Goal: Information Seeking & Learning: Learn about a topic

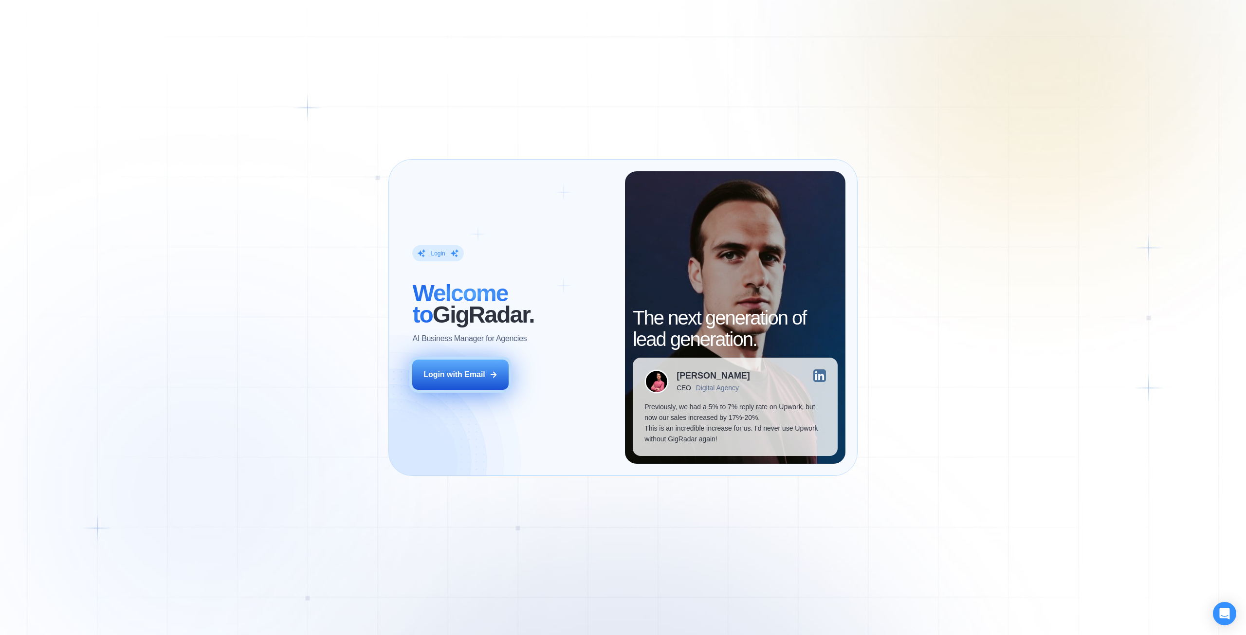
click at [462, 374] on div "Login with Email" at bounding box center [455, 375] width 62 height 11
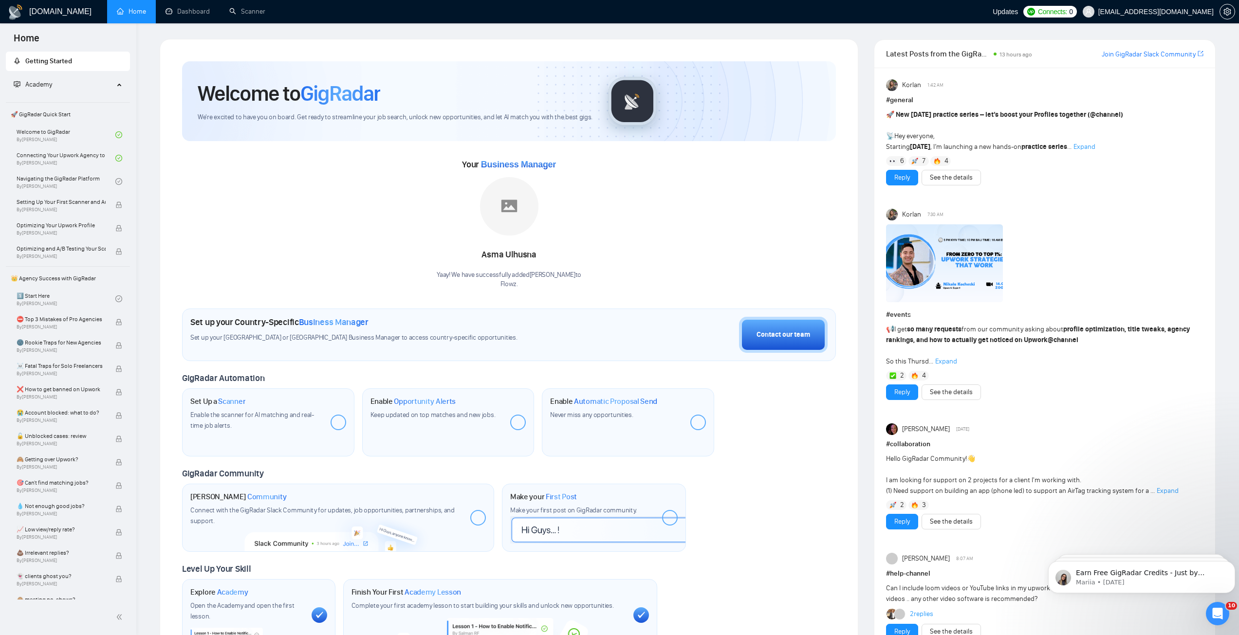
scroll to position [97, 0]
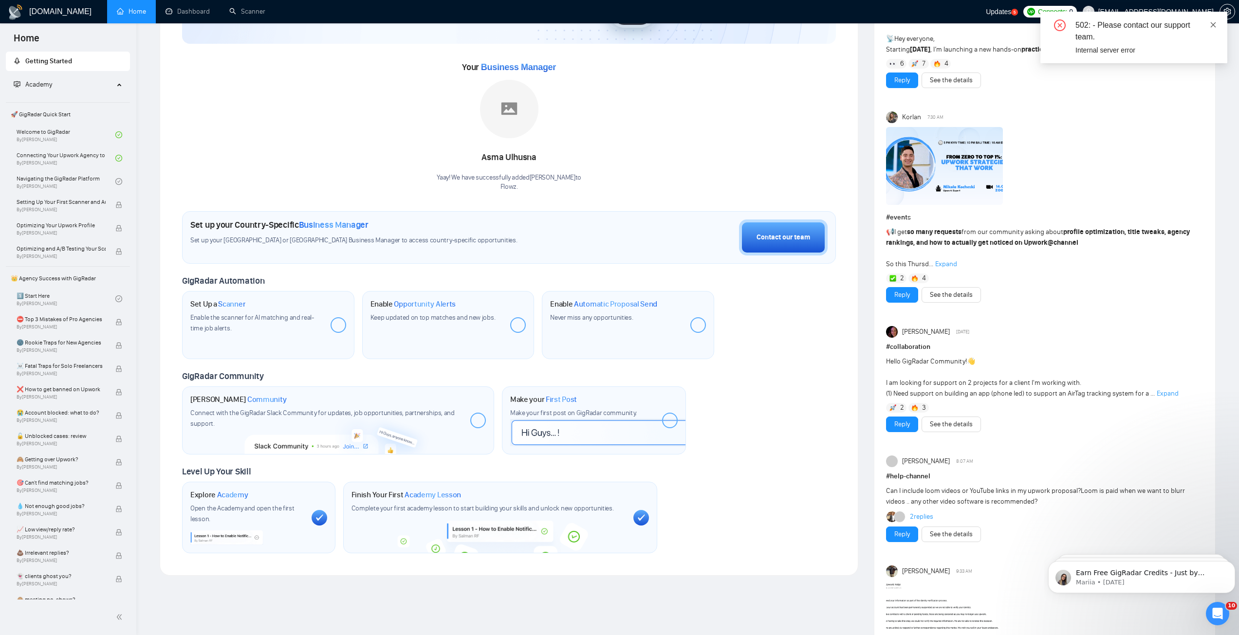
click at [1211, 25] on icon "close" at bounding box center [1213, 24] width 7 height 7
click at [1011, 12] on span "Updates" at bounding box center [998, 12] width 25 height 8
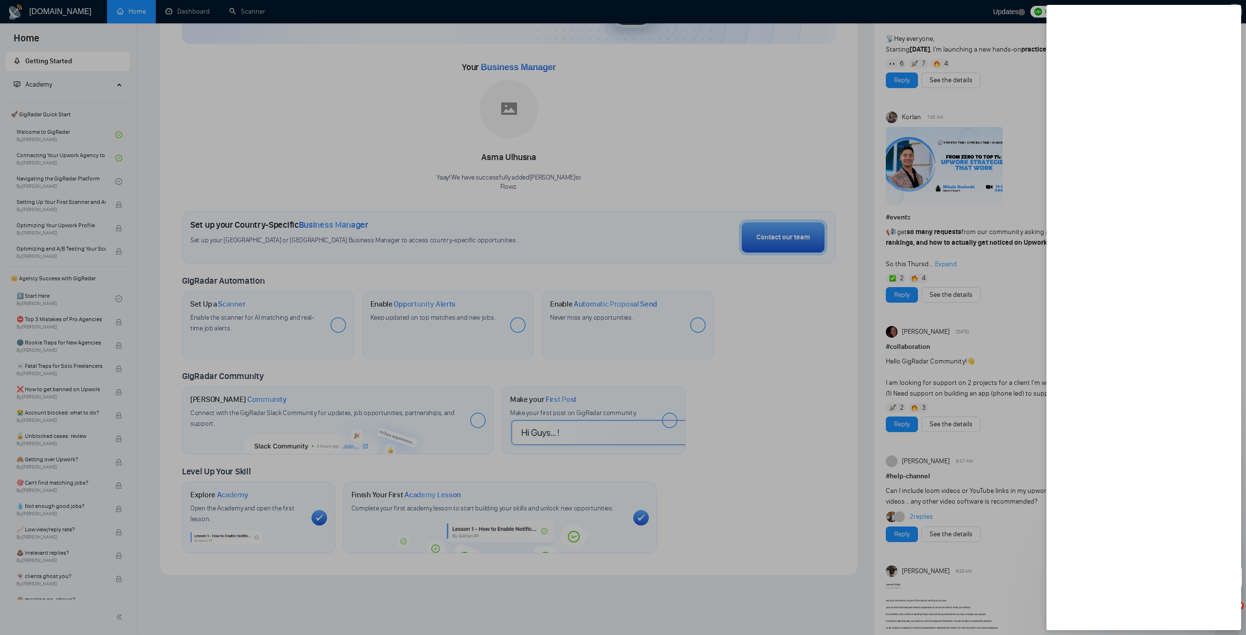
click at [862, 207] on div at bounding box center [623, 317] width 1246 height 635
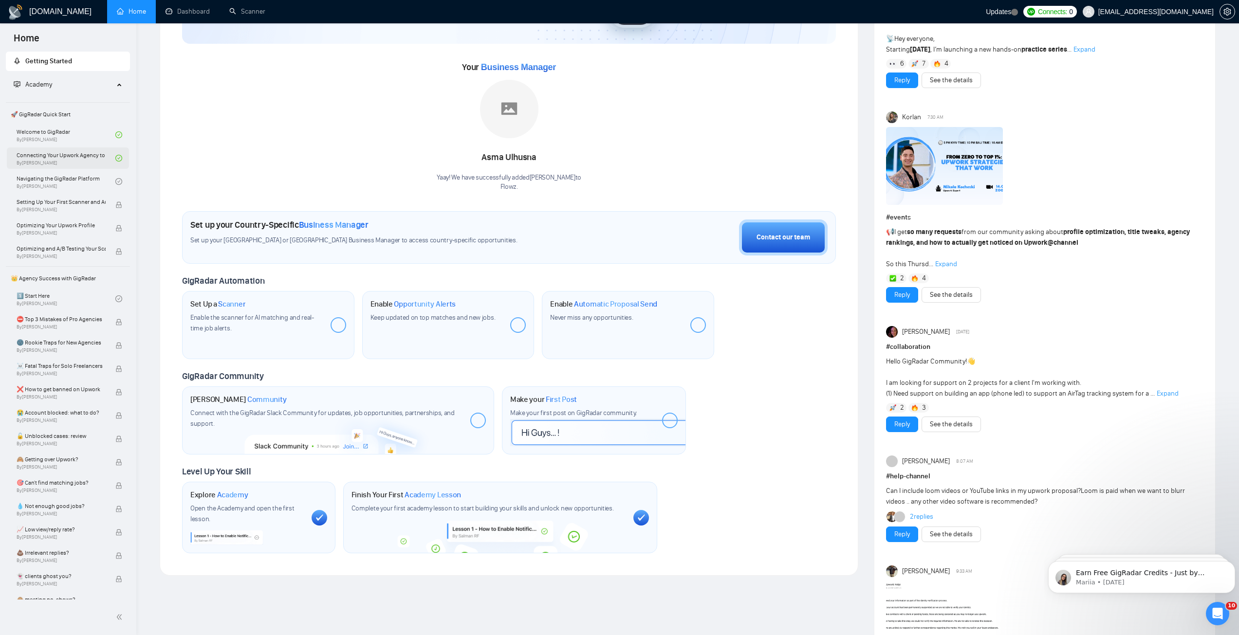
click at [82, 158] on link "Connecting Your Upwork Agency to GigRadar By [PERSON_NAME]" at bounding box center [66, 158] width 99 height 21
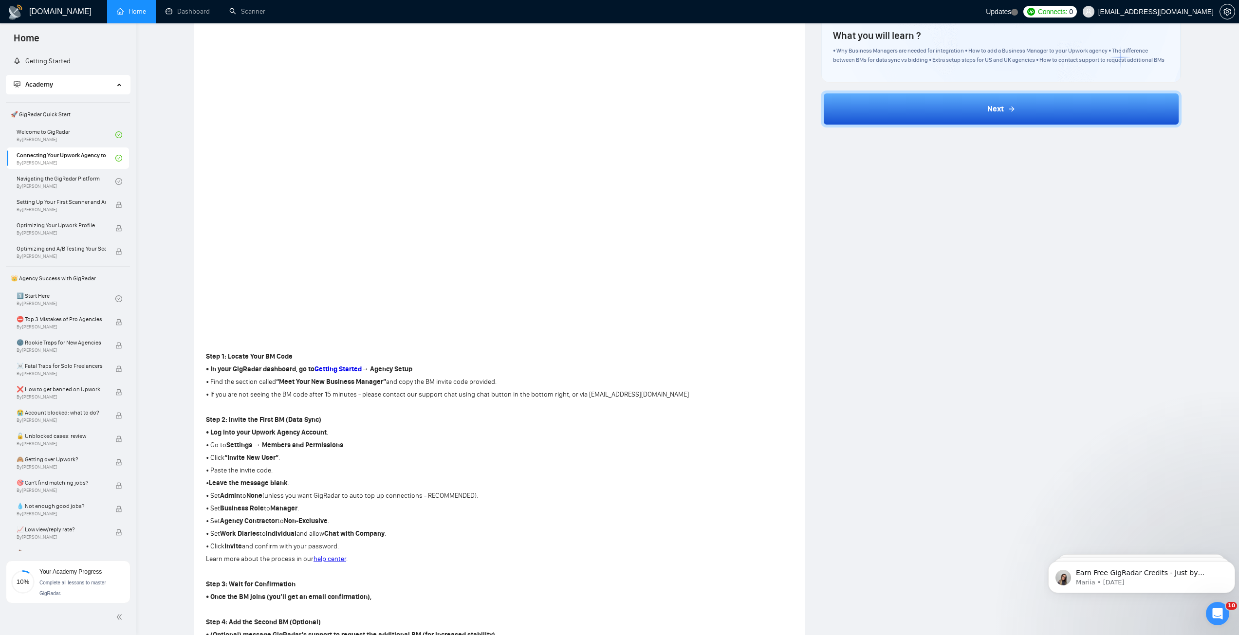
scroll to position [97, 0]
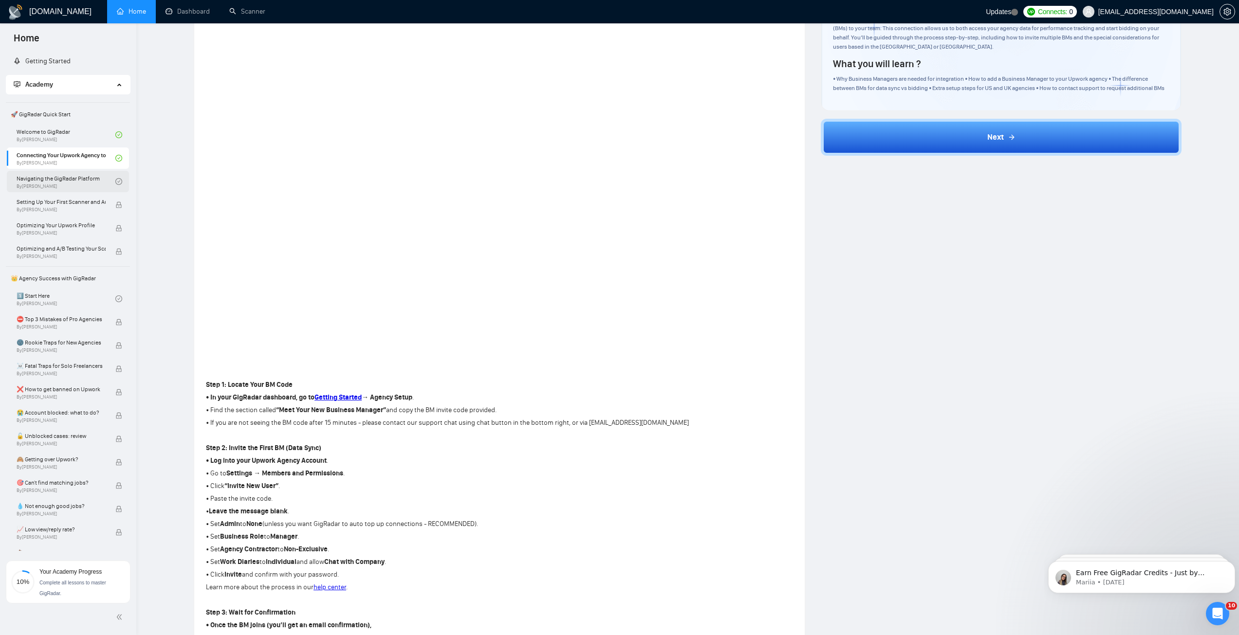
click at [75, 179] on link "Navigating the GigRadar Platform By [PERSON_NAME]" at bounding box center [66, 181] width 99 height 21
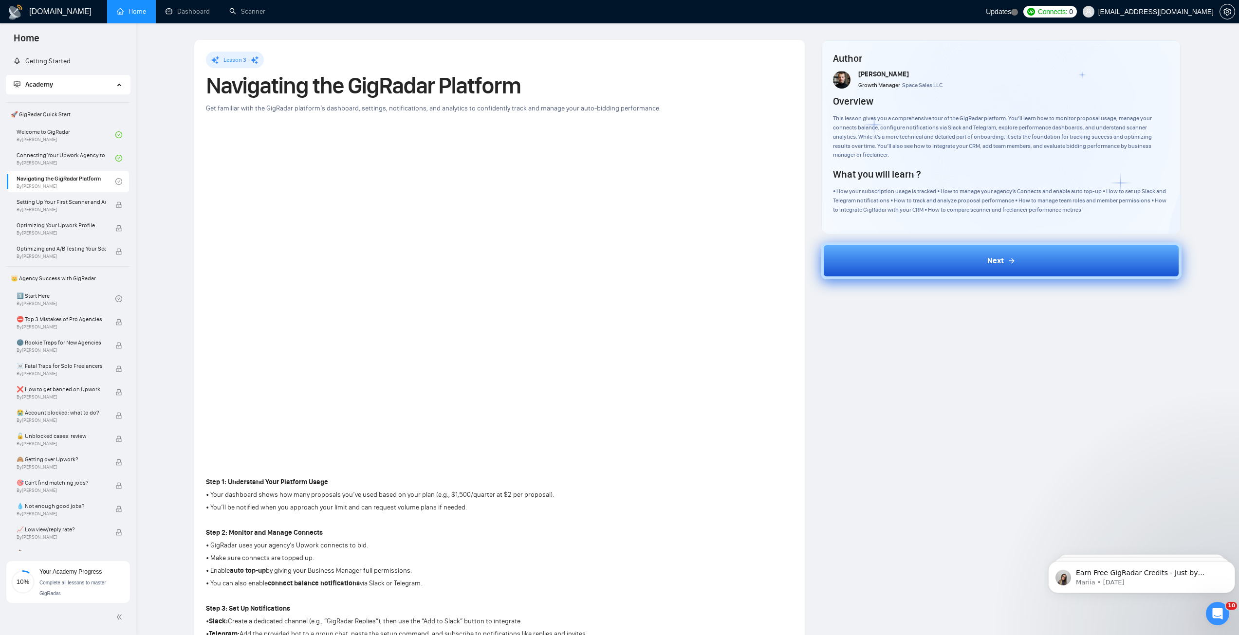
click at [901, 263] on button "Next" at bounding box center [1001, 260] width 361 height 37
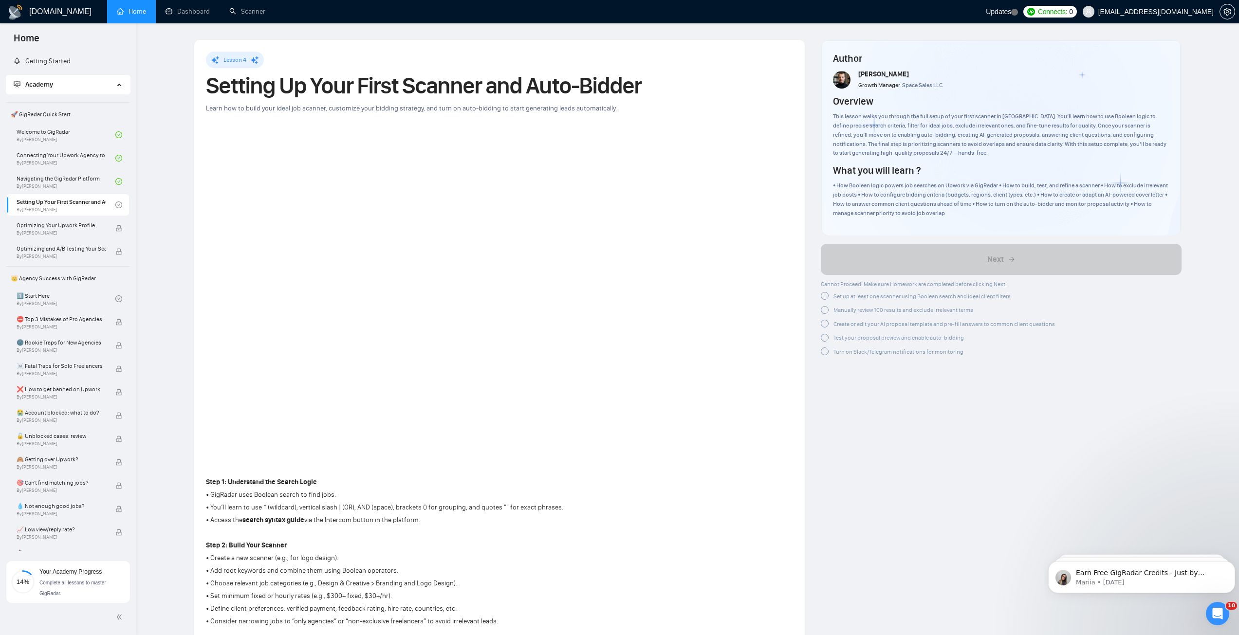
click at [1092, 82] on span "Balance Notifications is OFF" at bounding box center [1081, 82] width 72 height 6
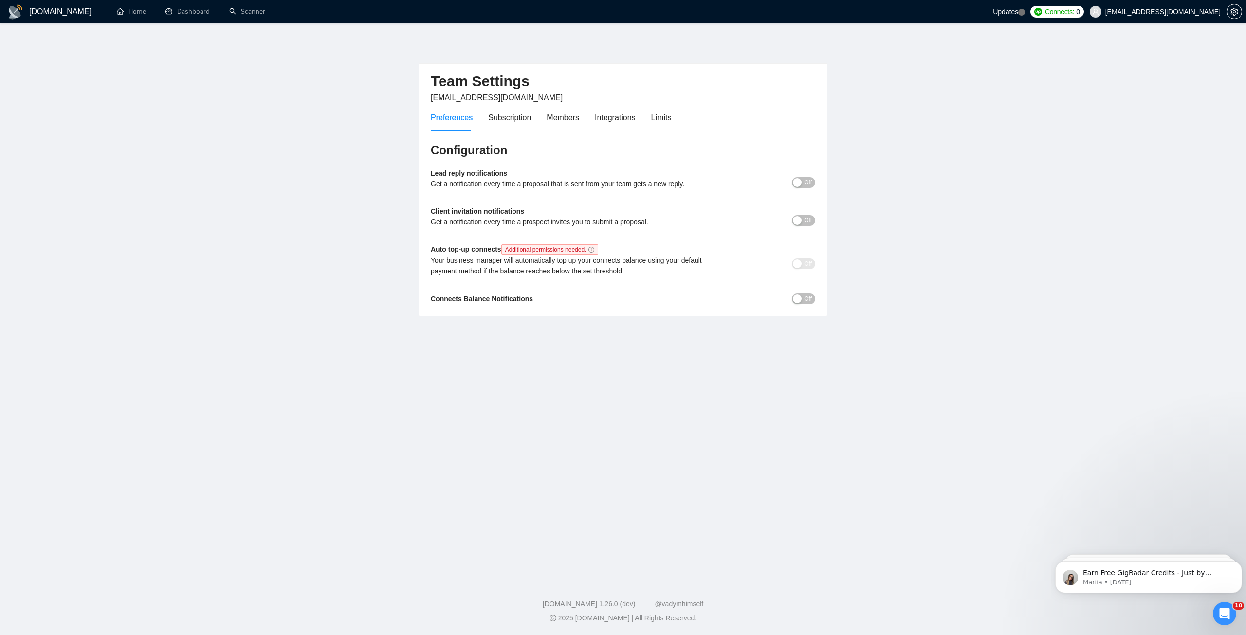
click at [802, 298] on button "Off" at bounding box center [803, 299] width 23 height 11
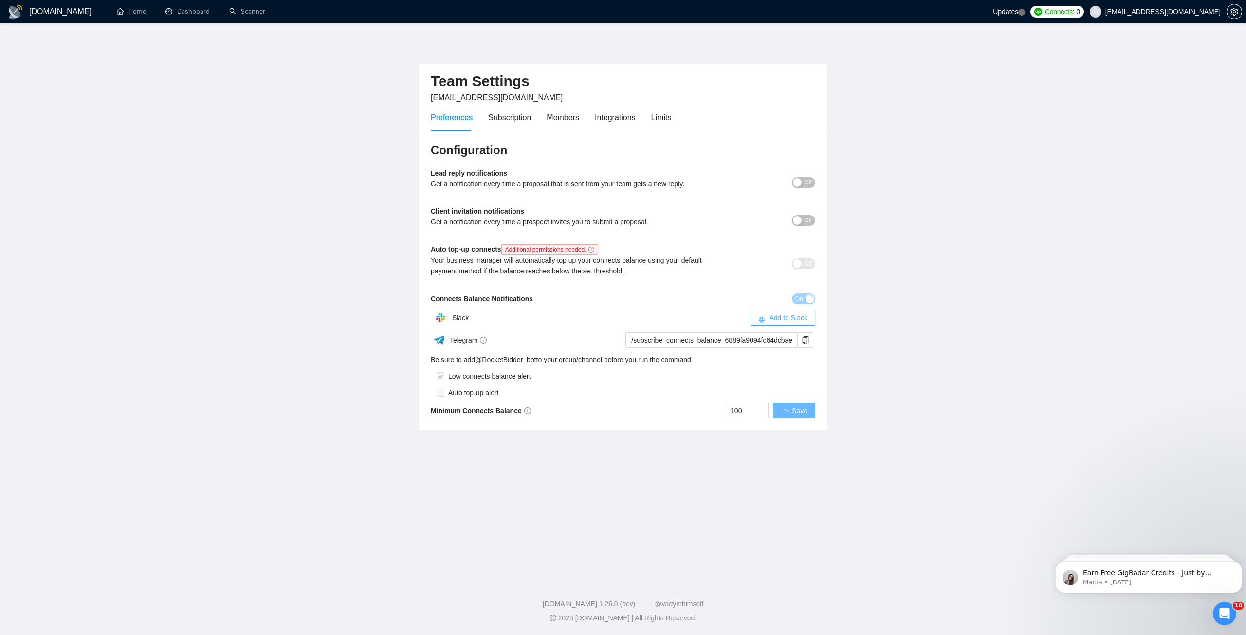
click at [790, 316] on span "Add to Slack" at bounding box center [788, 318] width 38 height 11
click at [130, 13] on link "Home" at bounding box center [131, 11] width 29 height 8
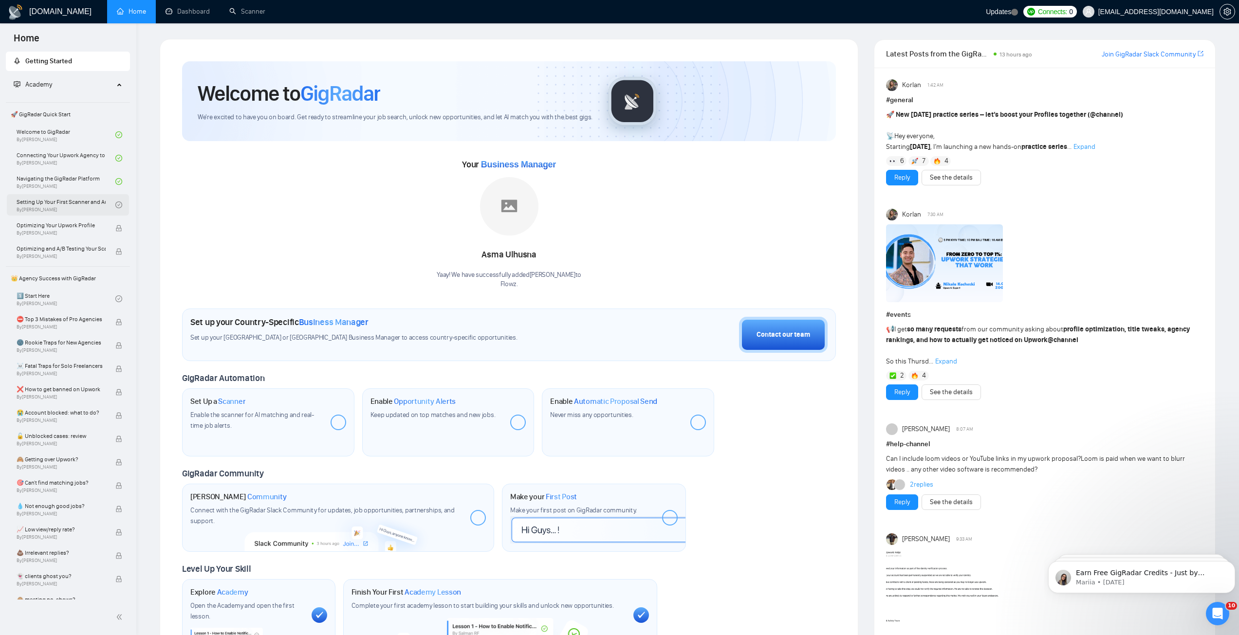
click at [62, 204] on link "Setting Up Your First Scanner and Auto-Bidder By [PERSON_NAME]" at bounding box center [66, 204] width 99 height 21
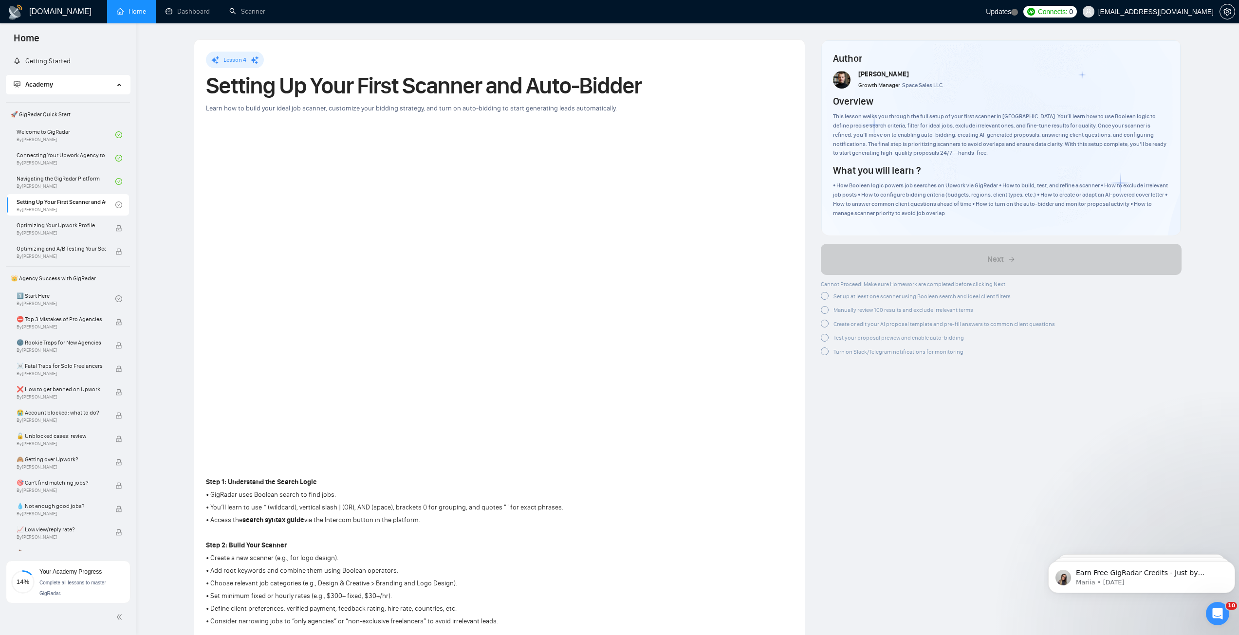
click at [1133, 580] on p "Mariia • [DATE]" at bounding box center [1149, 582] width 147 height 9
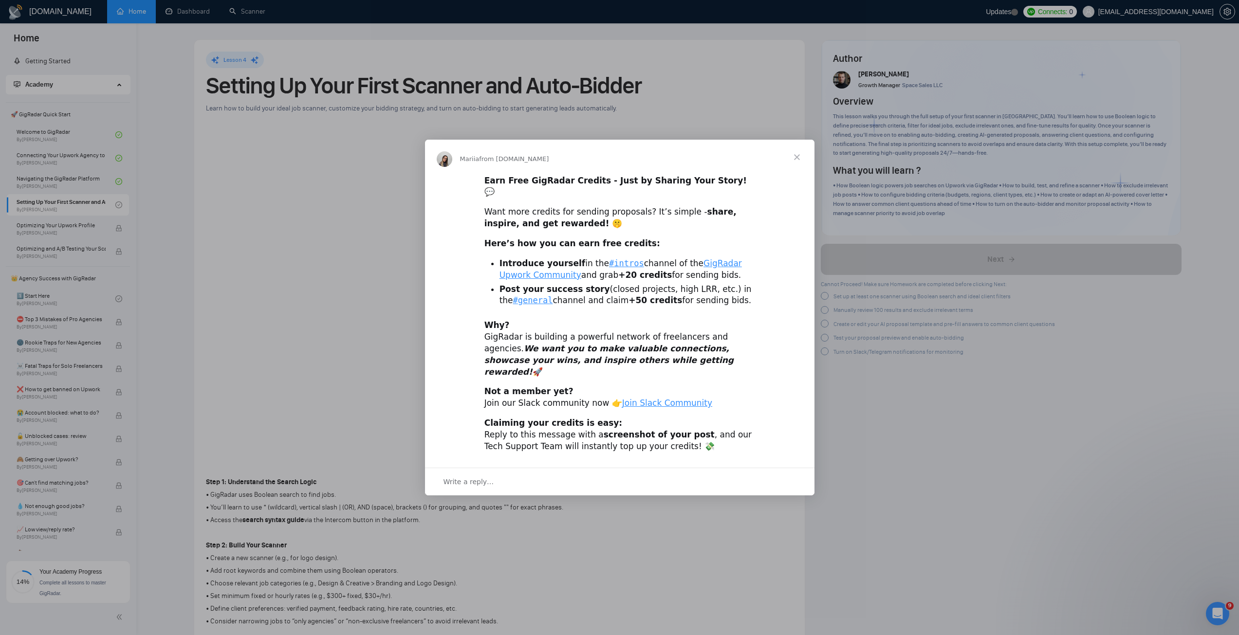
click at [798, 168] on span "Close" at bounding box center [796, 157] width 35 height 35
